Goal: Task Accomplishment & Management: Use online tool/utility

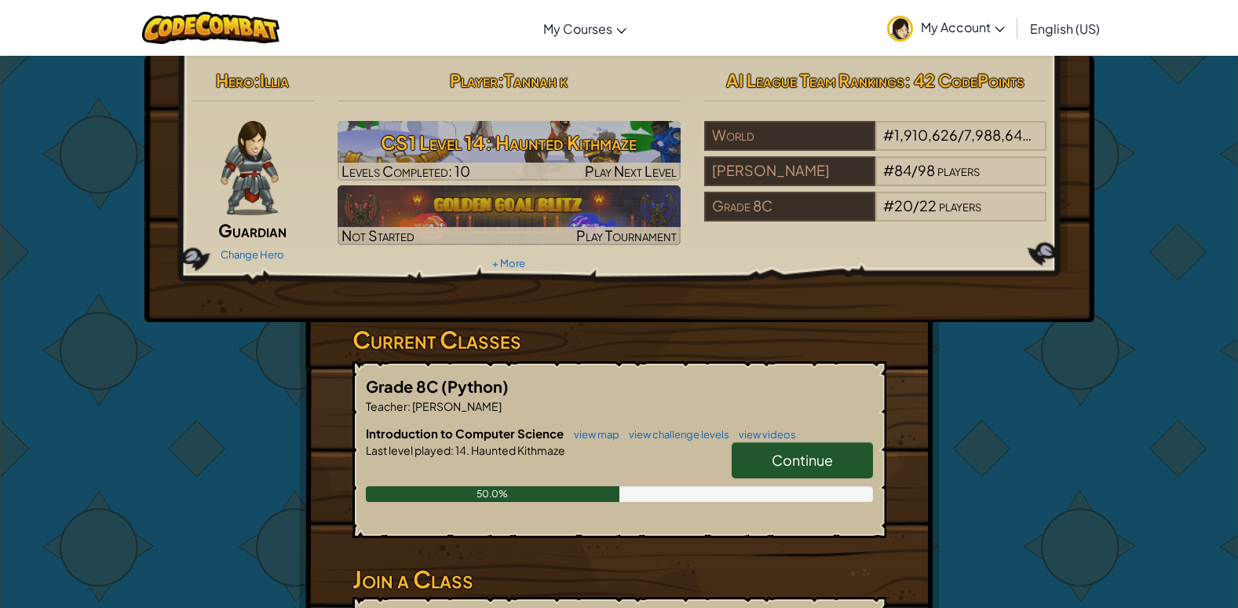
click at [779, 464] on span "Continue" at bounding box center [802, 460] width 61 height 18
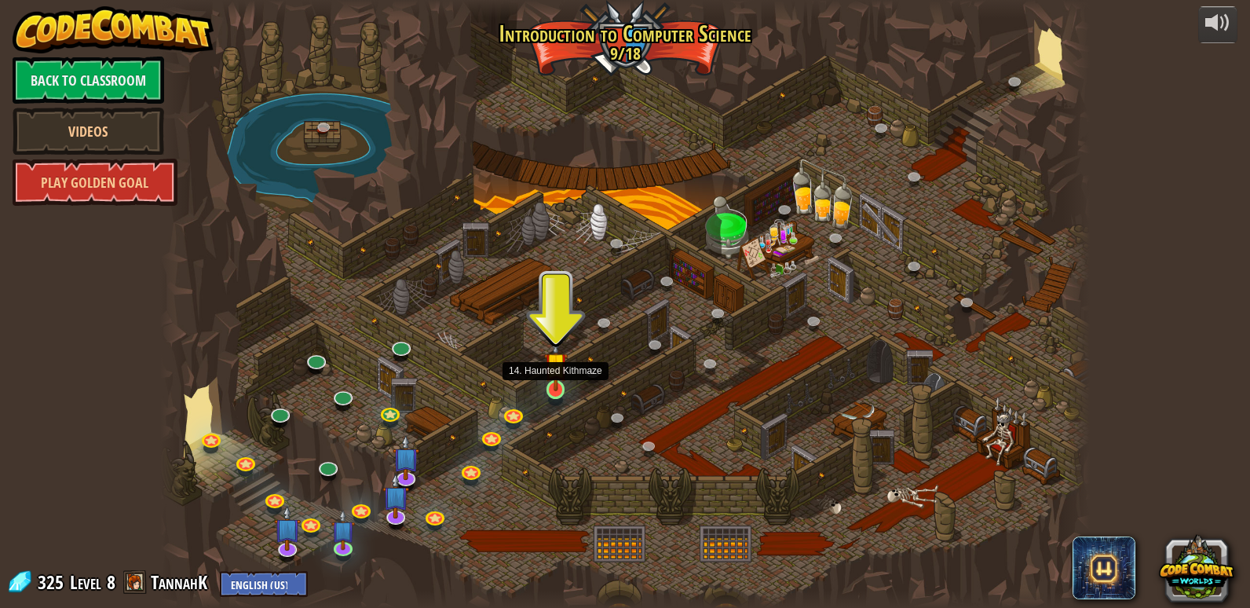
click at [561, 378] on img at bounding box center [556, 364] width 24 height 54
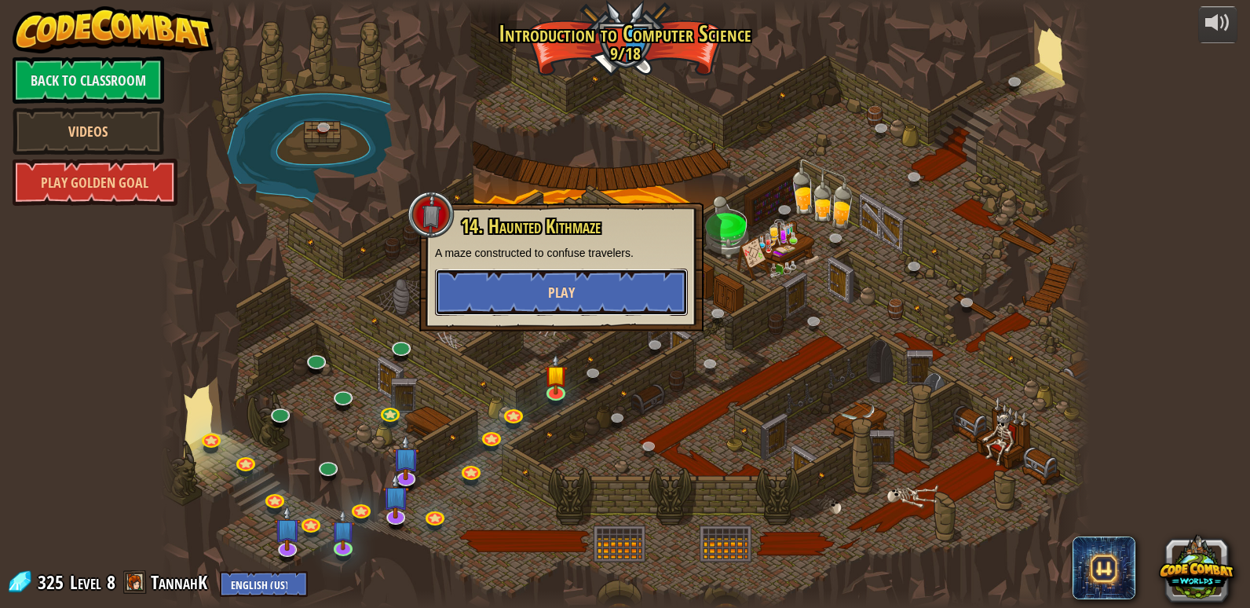
click at [611, 282] on button "Play" at bounding box center [561, 292] width 253 height 47
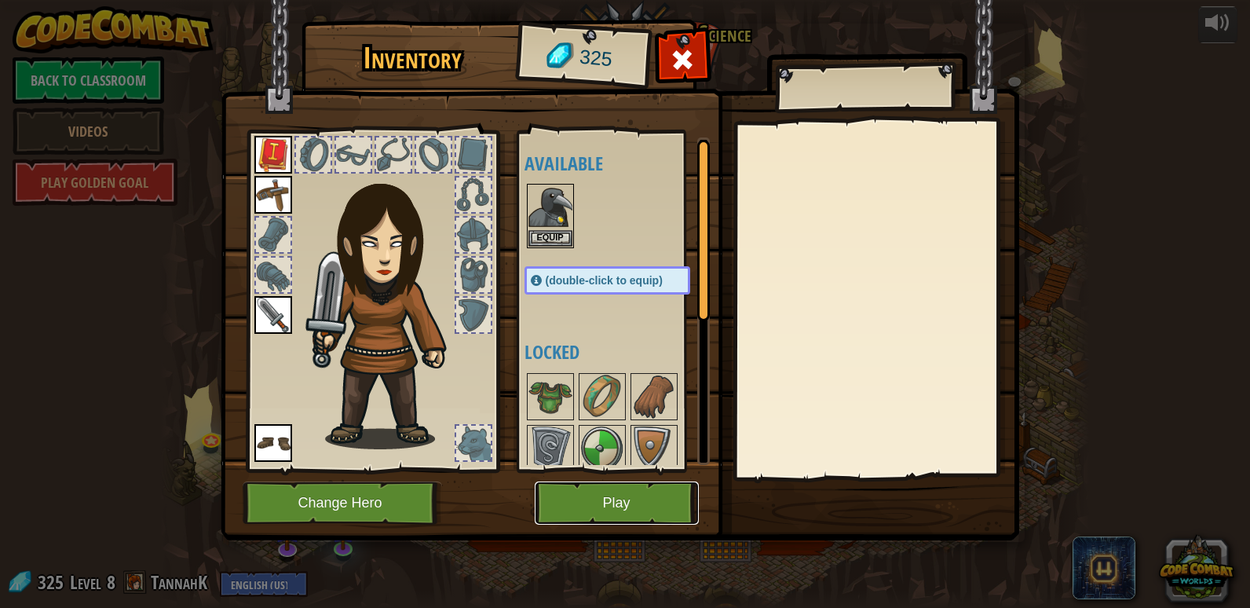
click at [607, 488] on button "Play" at bounding box center [617, 502] width 164 height 43
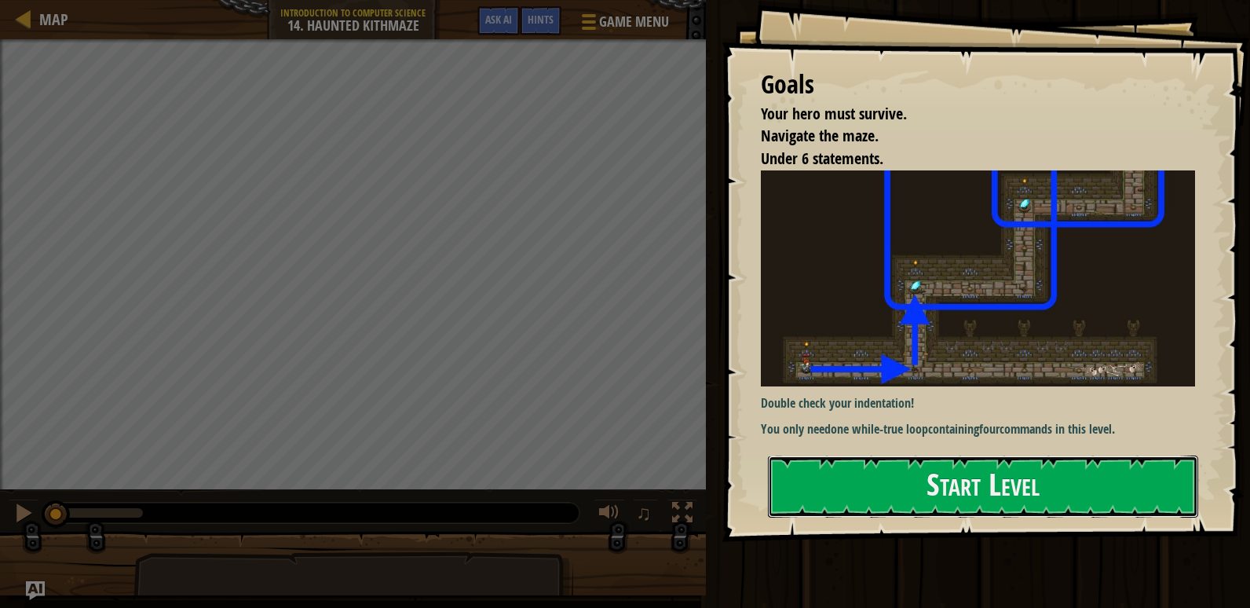
drag, startPoint x: 889, startPoint y: 471, endPoint x: 932, endPoint y: 448, distance: 49.2
click at [920, 463] on button "Start Level" at bounding box center [983, 486] width 430 height 62
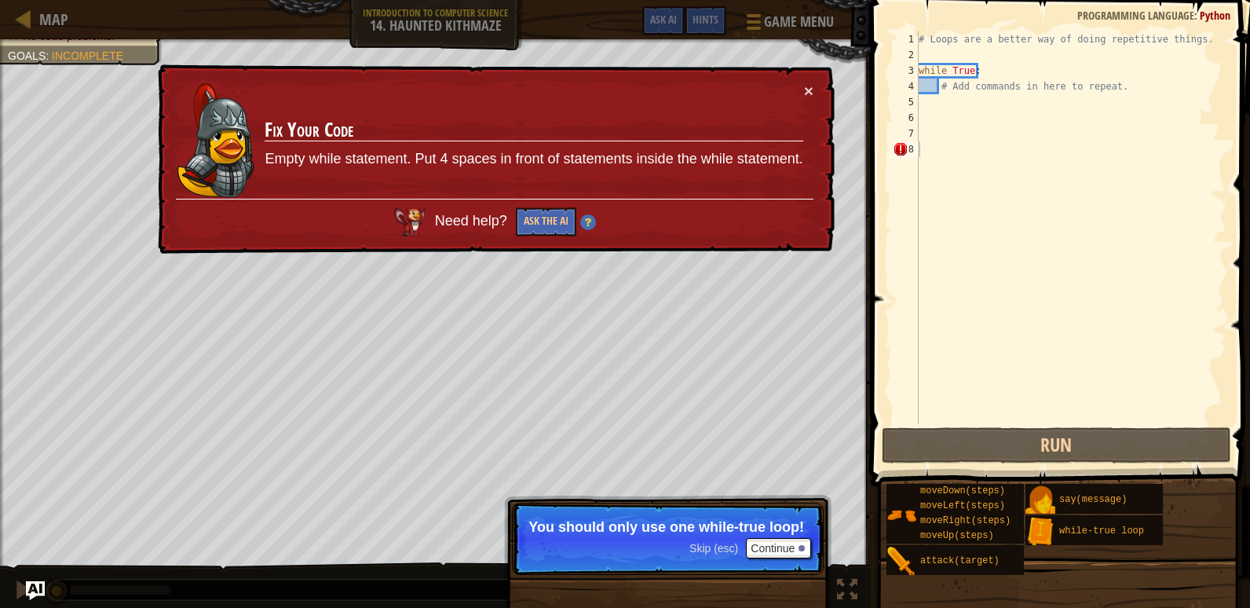
click at [817, 87] on div "× Fix Your Code Empty while statement. Put 4 spaces in front of statements insi…" at bounding box center [495, 159] width 680 height 190
click at [810, 89] on button "×" at bounding box center [808, 90] width 9 height 16
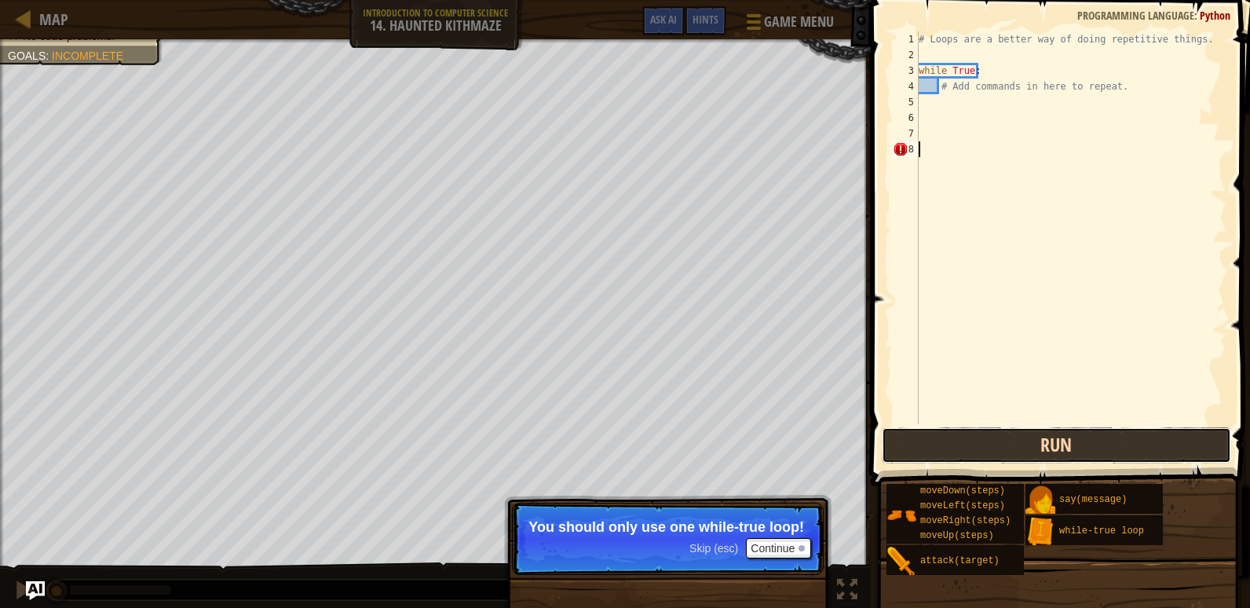
click at [1077, 439] on button "Run" at bounding box center [1056, 445] width 349 height 36
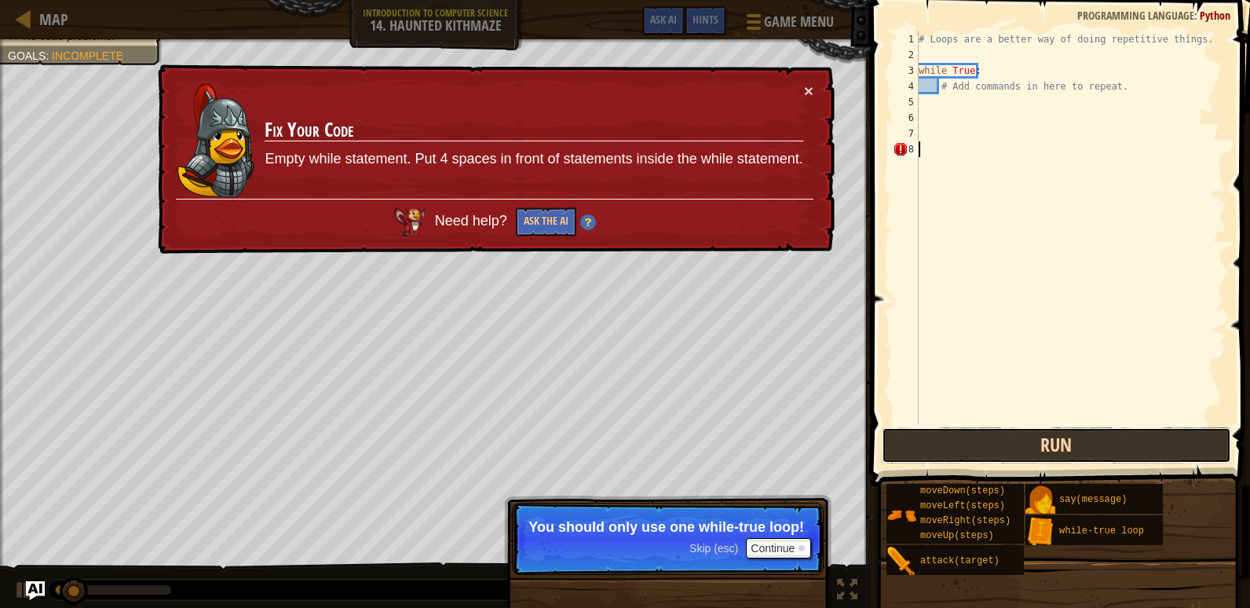
click at [1077, 439] on button "Run" at bounding box center [1056, 445] width 349 height 36
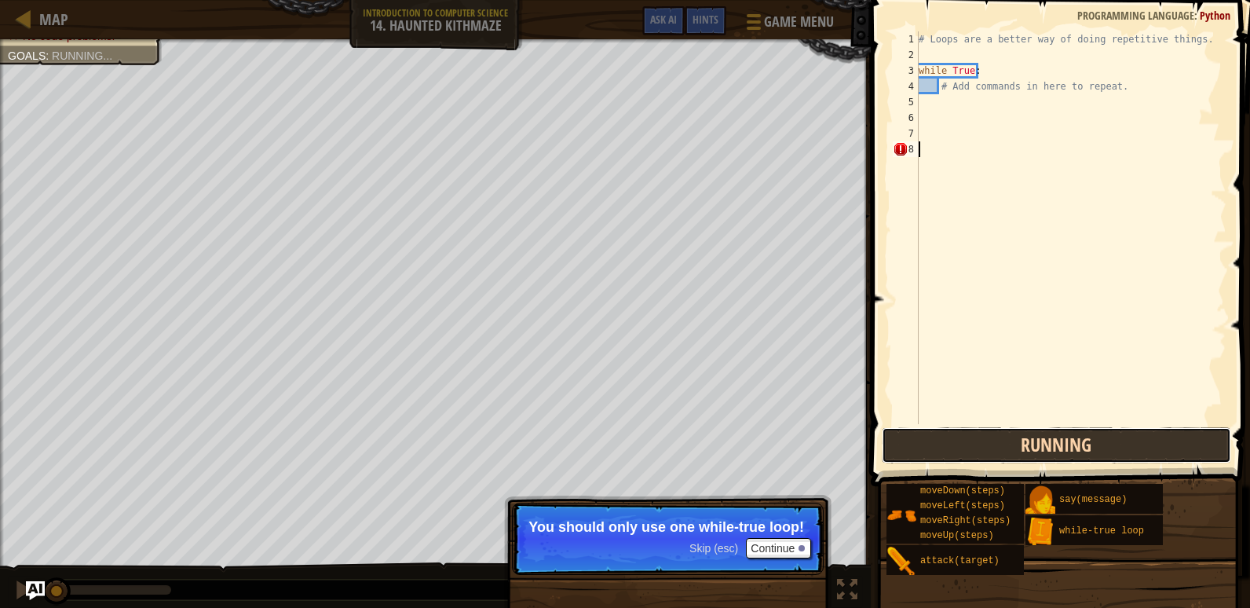
click at [1077, 439] on button "Running" at bounding box center [1056, 445] width 349 height 36
drag, startPoint x: 1077, startPoint y: 439, endPoint x: 1077, endPoint y: 461, distance: 22.0
click at [1077, 460] on button "Running" at bounding box center [1056, 445] width 349 height 36
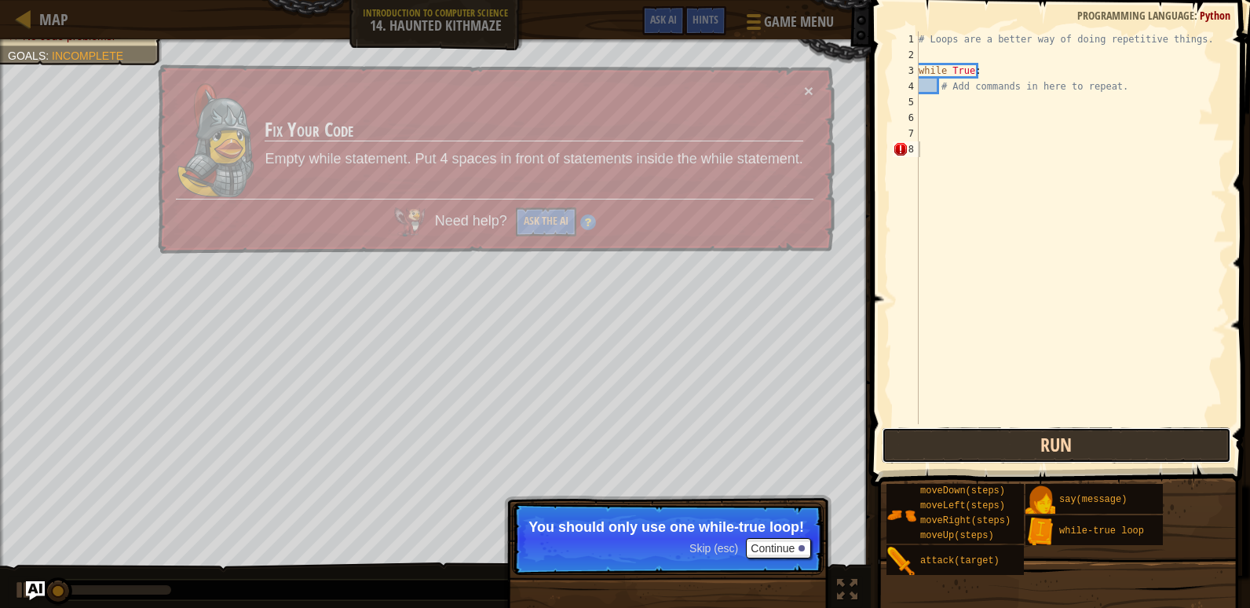
click at [1077, 461] on button "Run" at bounding box center [1056, 445] width 349 height 36
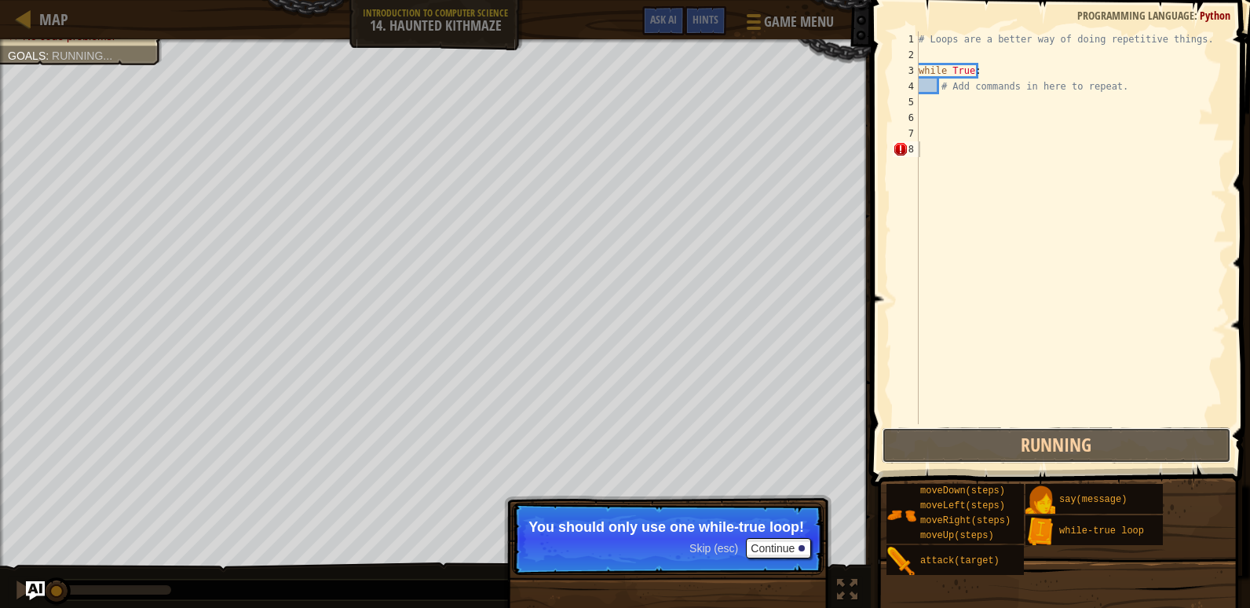
click at [1077, 463] on div "1 2 3 4 5 6 7 8 # Loops are a better way of doing repetitive things. while True…" at bounding box center [1058, 274] width 384 height 532
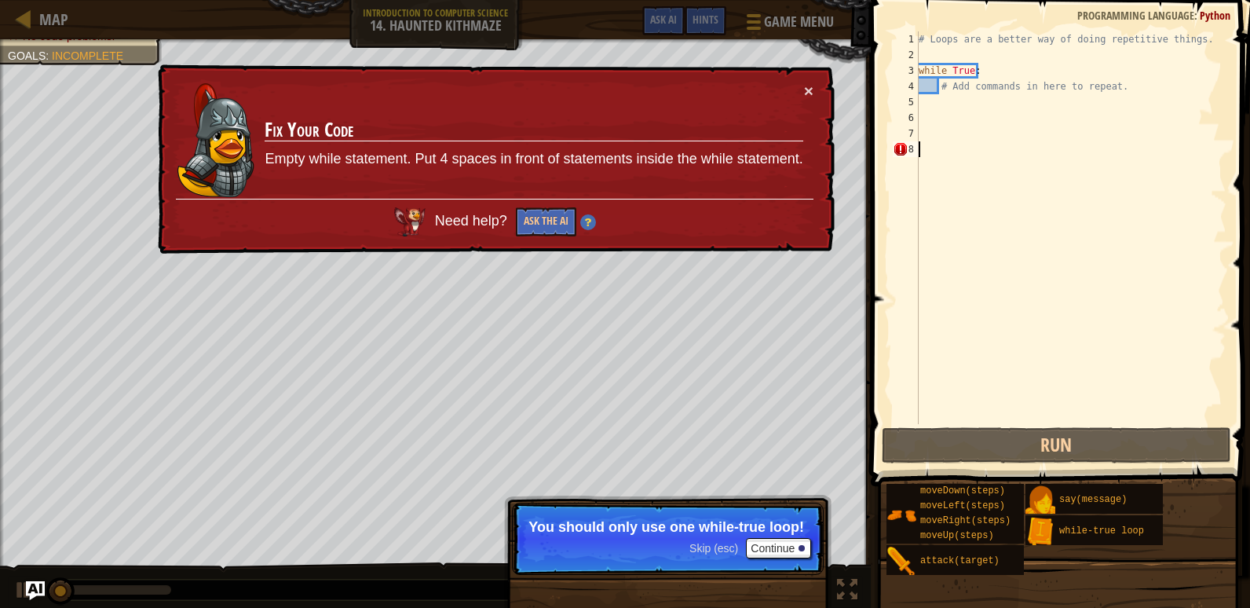
click at [1077, 463] on span at bounding box center [1062, 220] width 392 height 532
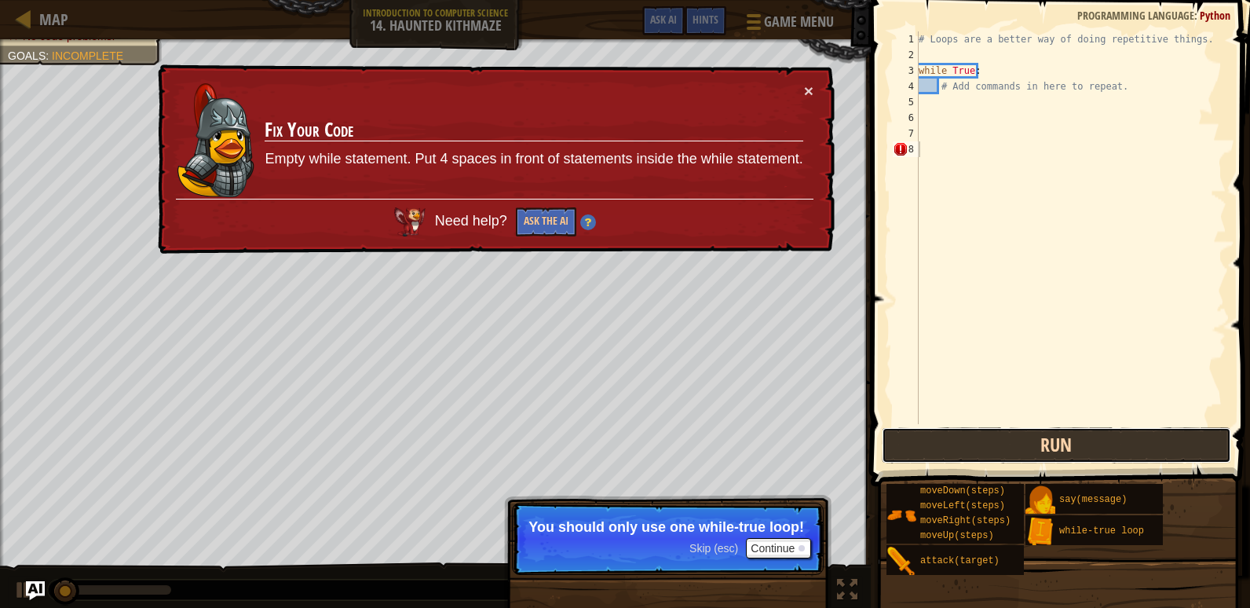
click at [1084, 455] on button "Run" at bounding box center [1056, 445] width 349 height 36
click at [1091, 455] on button "Run" at bounding box center [1056, 445] width 349 height 36
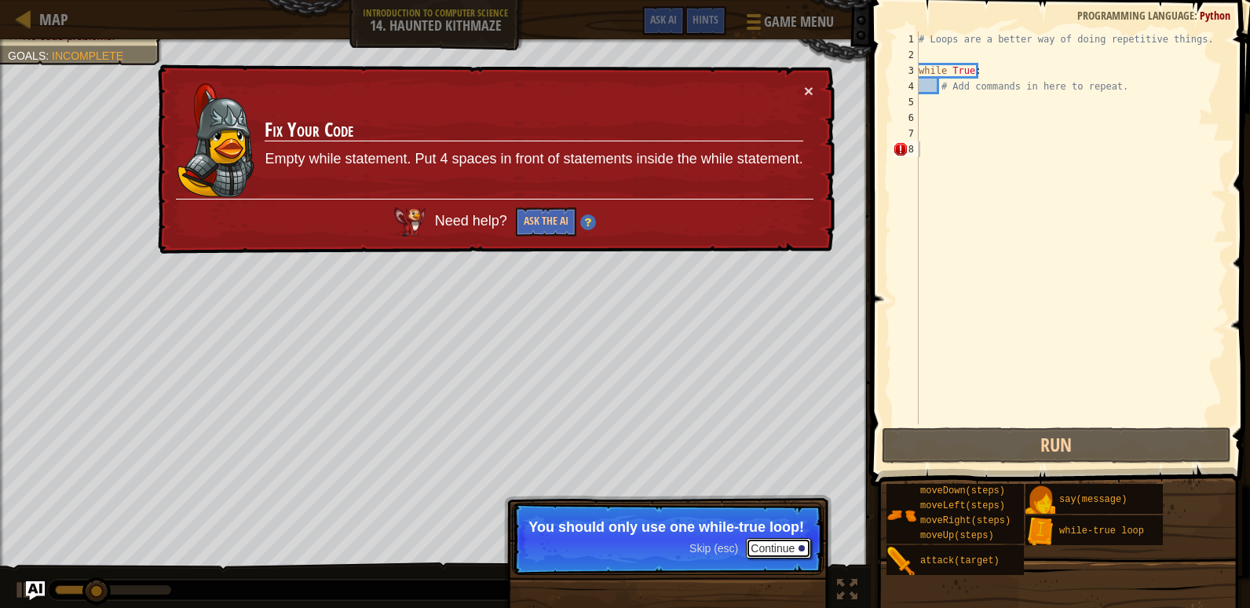
click at [747, 547] on button "Continue" at bounding box center [778, 548] width 65 height 20
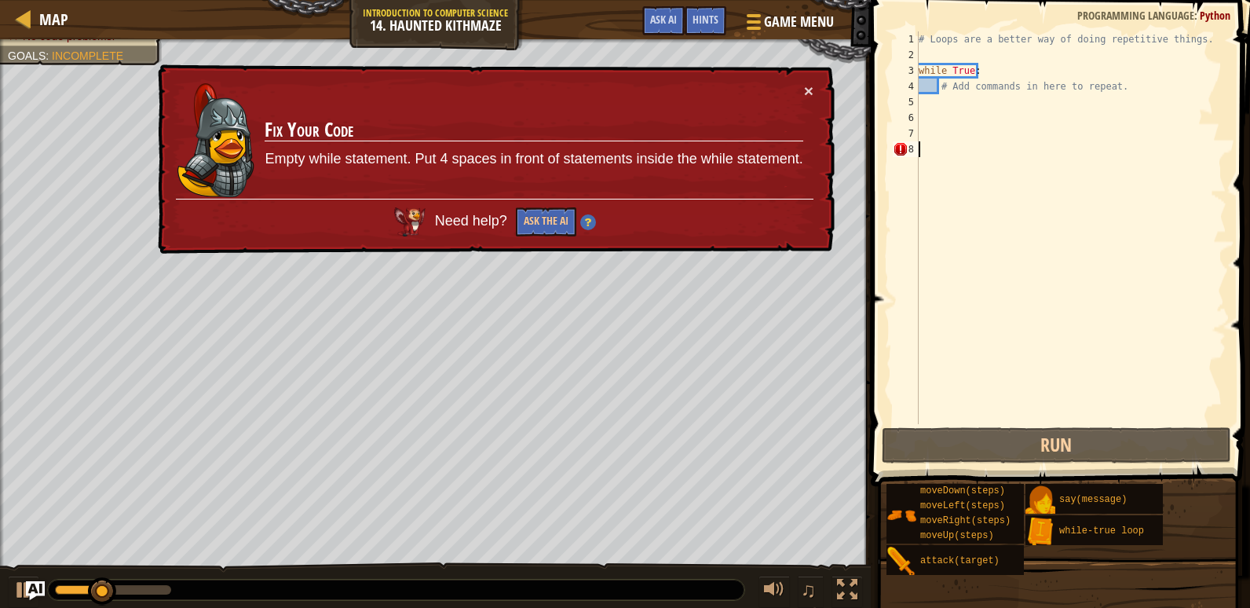
scroll to position [7, 0]
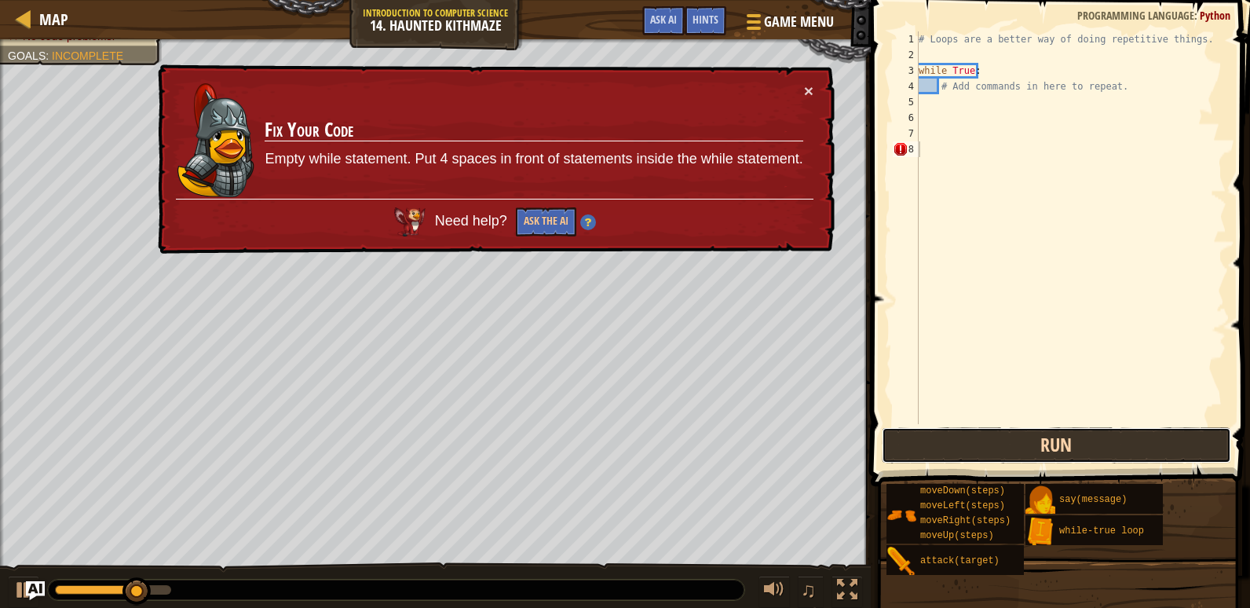
click at [931, 429] on button "Run" at bounding box center [1056, 445] width 349 height 36
